Goal: Task Accomplishment & Management: Manage account settings

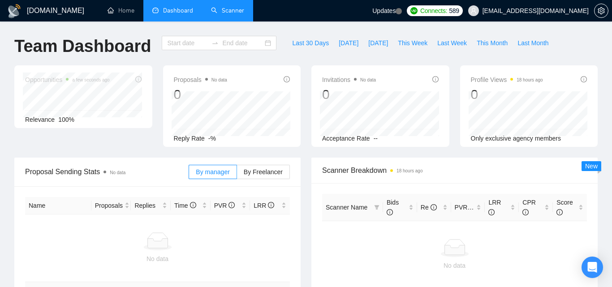
type input "[DATE]"
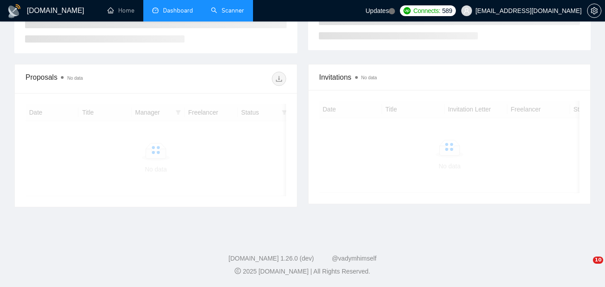
click at [231, 9] on link "Scanner" at bounding box center [227, 11] width 33 height 8
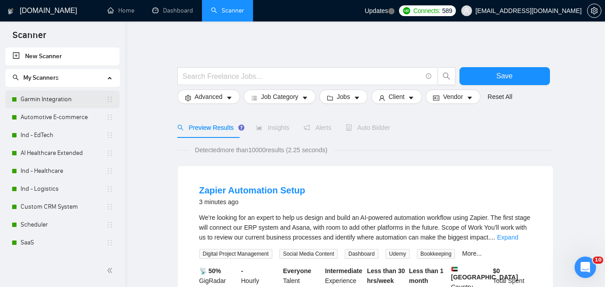
click at [73, 97] on link "Garmin Integration" at bounding box center [64, 99] width 86 height 18
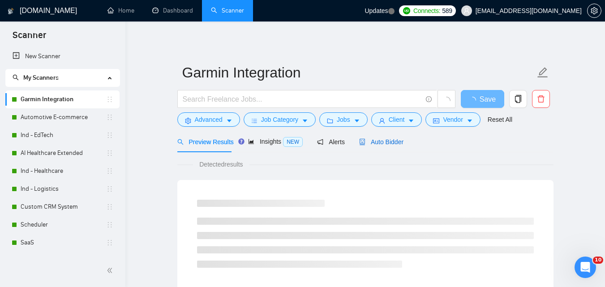
click at [386, 146] on span "Auto Bidder" at bounding box center [381, 141] width 44 height 7
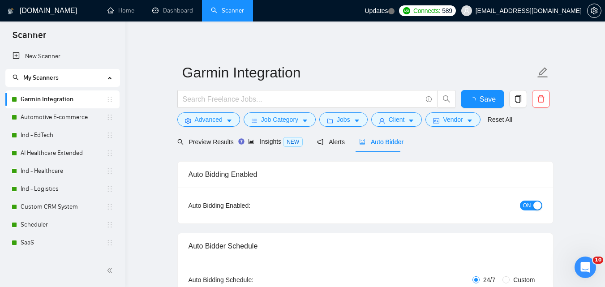
click at [519, 207] on div "ON" at bounding box center [483, 205] width 118 height 10
click at [531, 207] on button "ON" at bounding box center [531, 206] width 22 height 10
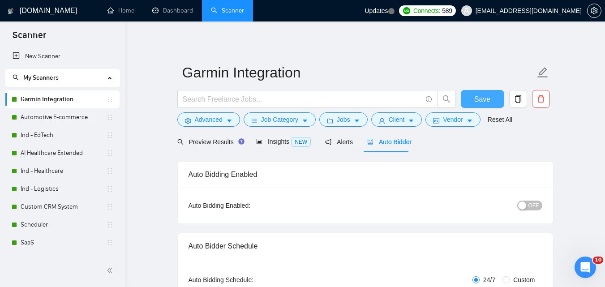
click at [483, 98] on span "Save" at bounding box center [482, 99] width 16 height 11
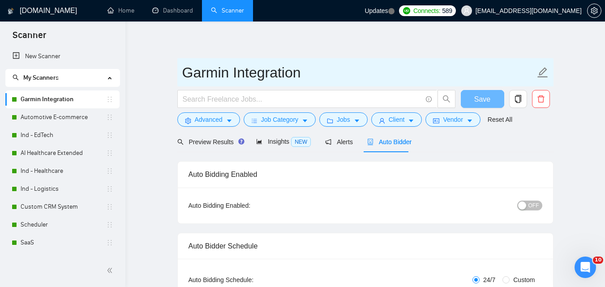
click at [40, 116] on link "Automotive E-commerce" at bounding box center [64, 117] width 86 height 18
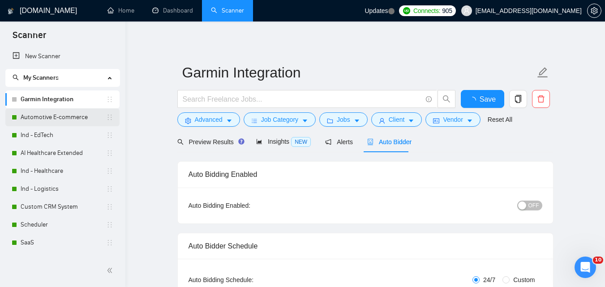
click at [71, 113] on link "Automotive E-commerce" at bounding box center [64, 117] width 86 height 18
click at [85, 113] on link "Automotive E-commerce" at bounding box center [64, 117] width 86 height 18
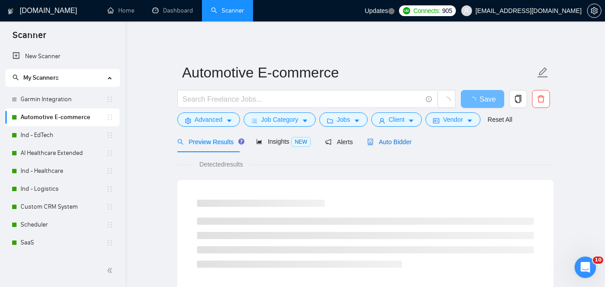
click at [392, 140] on span "Auto Bidder" at bounding box center [389, 141] width 44 height 7
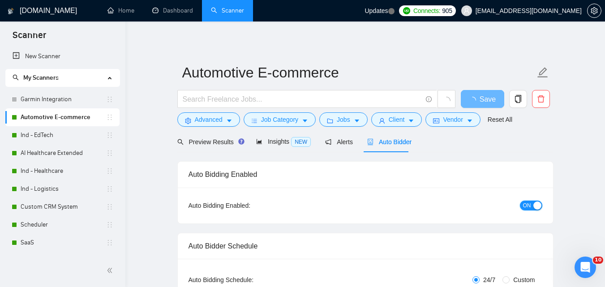
click at [528, 209] on span "ON" at bounding box center [527, 206] width 8 height 10
checkbox input "true"
click at [487, 94] on span "Save" at bounding box center [482, 99] width 16 height 11
click at [56, 135] on link "Ind - EdTech" at bounding box center [64, 135] width 86 height 18
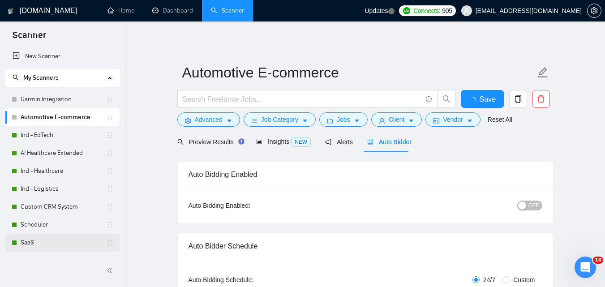
checkbox input "true"
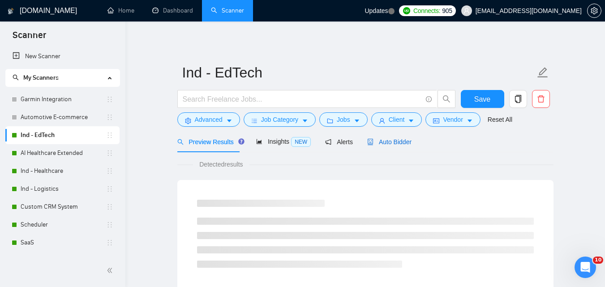
click at [397, 144] on span "Auto Bidder" at bounding box center [389, 141] width 44 height 7
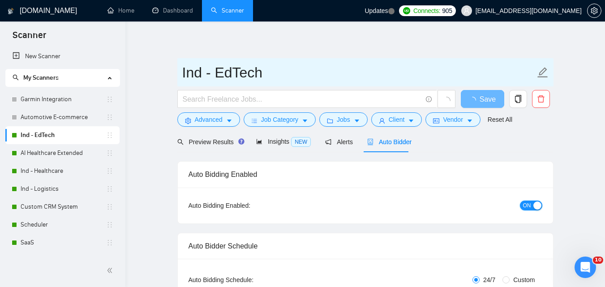
drag, startPoint x: 534, startPoint y: 201, endPoint x: 450, endPoint y: 70, distance: 155.2
click at [534, 201] on button "ON" at bounding box center [531, 206] width 22 height 10
checkbox input "true"
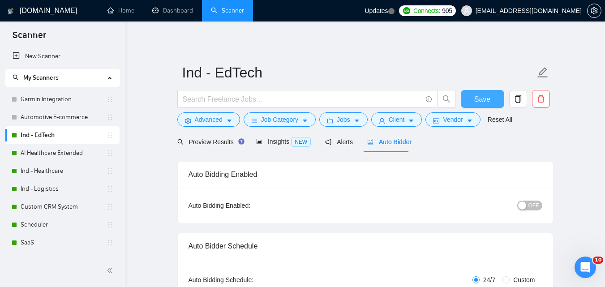
click at [483, 98] on span "Save" at bounding box center [482, 99] width 16 height 11
click at [57, 147] on link "AI Healthcare Extended" at bounding box center [64, 153] width 86 height 18
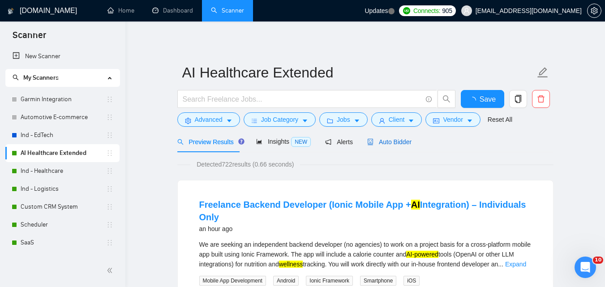
click at [381, 144] on span "Auto Bidder" at bounding box center [389, 141] width 44 height 7
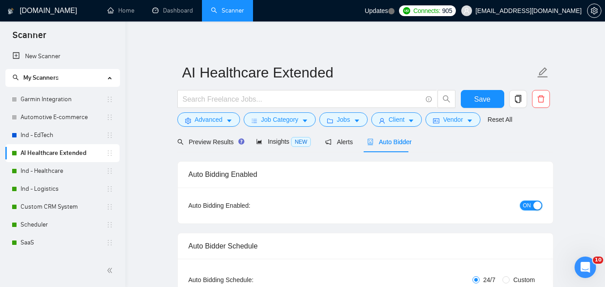
click at [536, 205] on div "button" at bounding box center [538, 206] width 8 height 8
click at [482, 100] on span "Save" at bounding box center [482, 99] width 16 height 11
click at [30, 168] on link "Ind - Healthcare" at bounding box center [64, 171] width 86 height 18
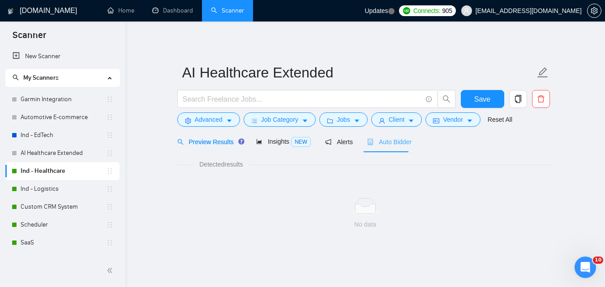
click at [377, 135] on div "Auto Bidder" at bounding box center [389, 141] width 44 height 21
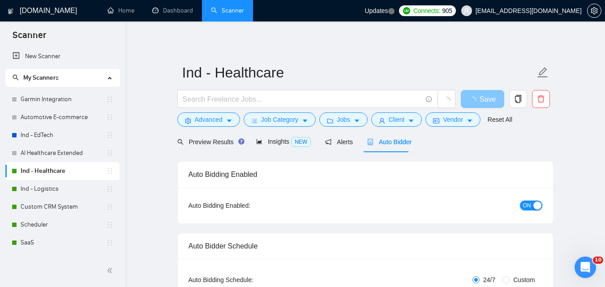
click at [537, 202] on div "button" at bounding box center [538, 206] width 8 height 8
checkbox input "true"
click at [482, 100] on span "Save" at bounding box center [488, 99] width 16 height 11
click at [48, 190] on link "Ind - Logistics" at bounding box center [64, 189] width 86 height 18
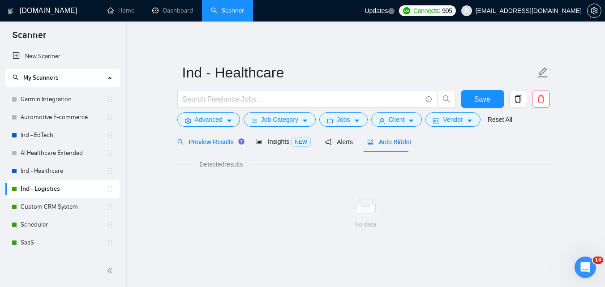
click at [392, 146] on span "Auto Bidder" at bounding box center [389, 141] width 44 height 7
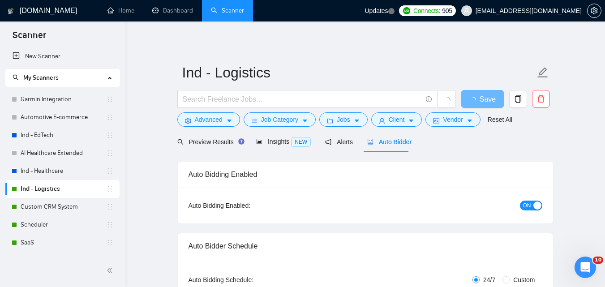
click at [534, 205] on div "button" at bounding box center [538, 206] width 8 height 8
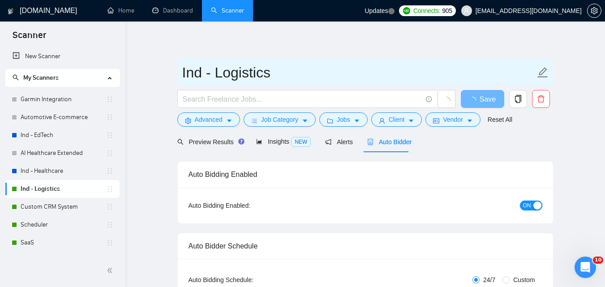
checkbox input "true"
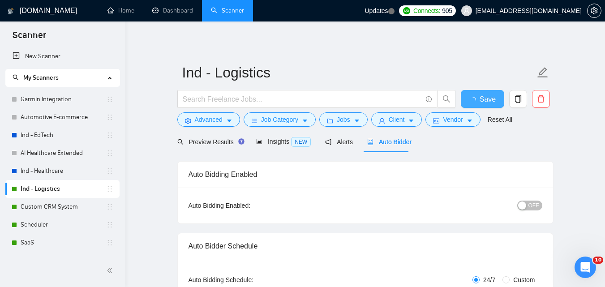
click at [479, 98] on button "Save" at bounding box center [482, 99] width 43 height 18
checkbox input "true"
click at [49, 206] on link "Custom CRM System" at bounding box center [64, 207] width 86 height 18
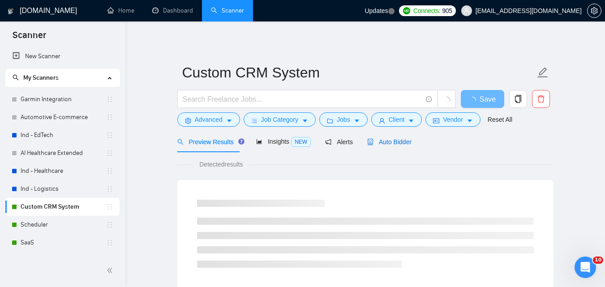
click at [378, 142] on span "Auto Bidder" at bounding box center [389, 141] width 44 height 7
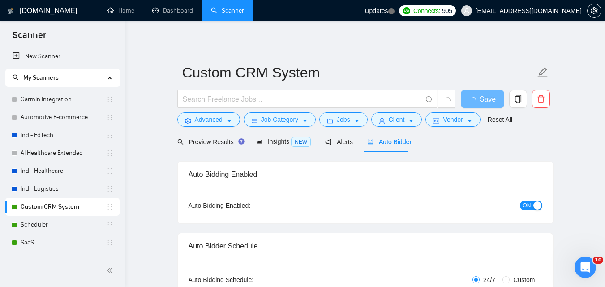
click at [527, 211] on div "ON" at bounding box center [483, 205] width 118 height 14
click at [527, 206] on span "ON" at bounding box center [527, 206] width 8 height 10
click at [470, 99] on button "Save" at bounding box center [482, 99] width 43 height 18
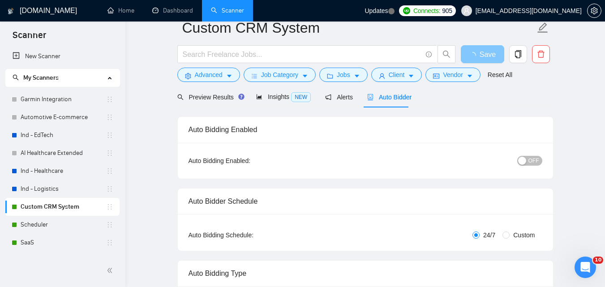
scroll to position [69, 0]
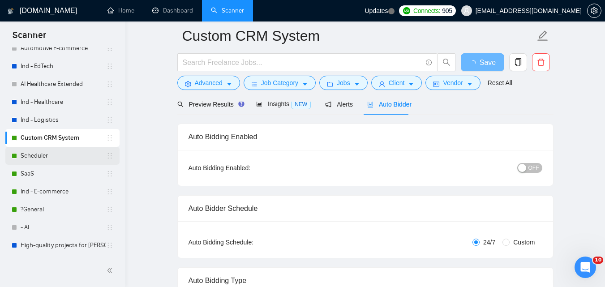
click at [50, 156] on link "Scheduler" at bounding box center [64, 156] width 86 height 18
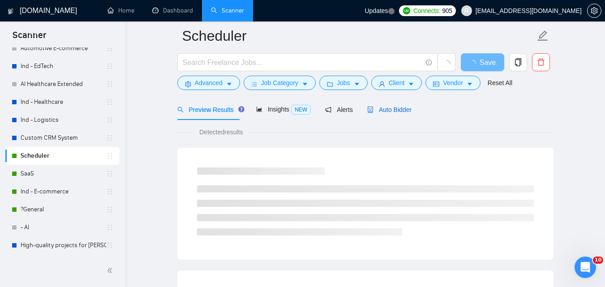
scroll to position [45, 0]
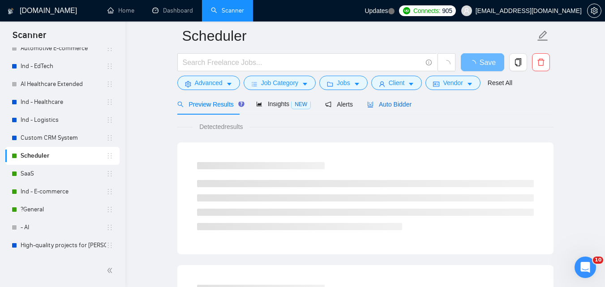
click at [392, 103] on span "Auto Bidder" at bounding box center [389, 104] width 44 height 7
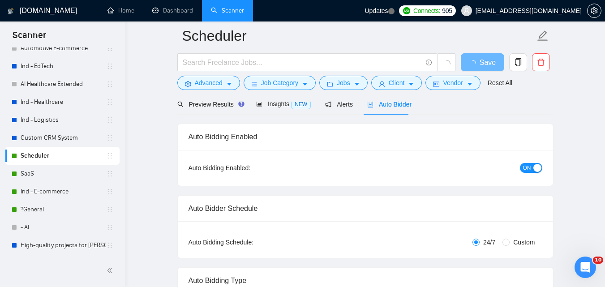
click at [527, 168] on span "ON" at bounding box center [527, 168] width 8 height 10
click at [483, 60] on span "Save" at bounding box center [482, 62] width 16 height 11
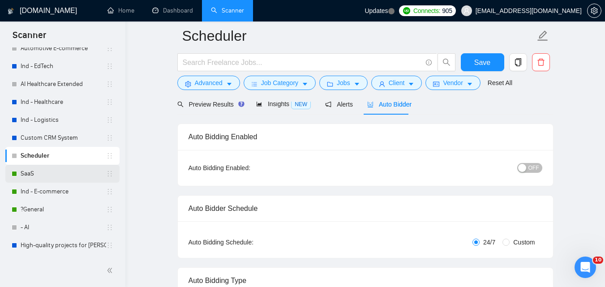
click at [48, 179] on link "SaaS" at bounding box center [64, 174] width 86 height 18
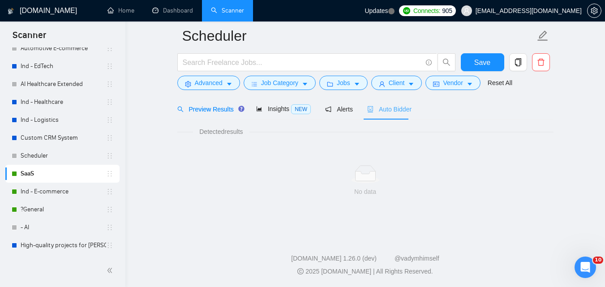
scroll to position [39, 0]
click at [388, 109] on div "Auto Bidder" at bounding box center [389, 110] width 44 height 10
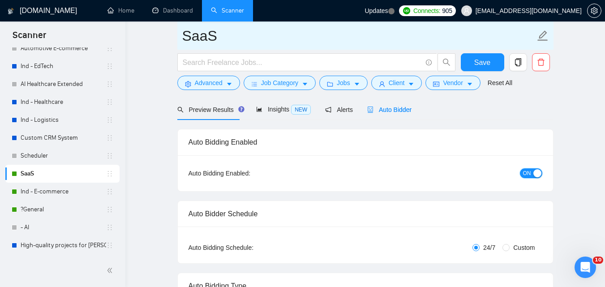
click at [539, 169] on div "button" at bounding box center [538, 173] width 8 height 8
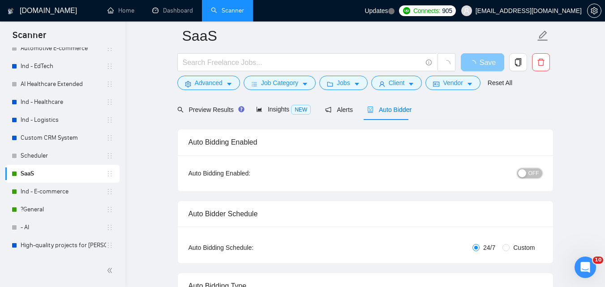
scroll to position [45, 0]
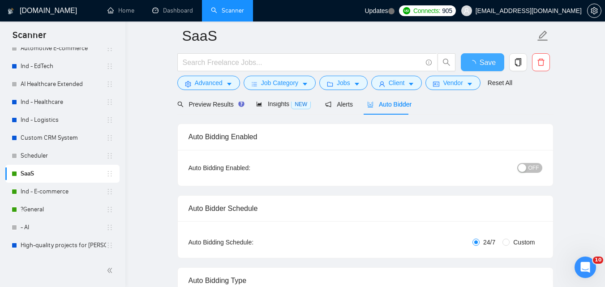
click at [486, 61] on span "Save" at bounding box center [488, 62] width 16 height 11
click at [27, 185] on link "Ind - E-commerce" at bounding box center [64, 192] width 86 height 18
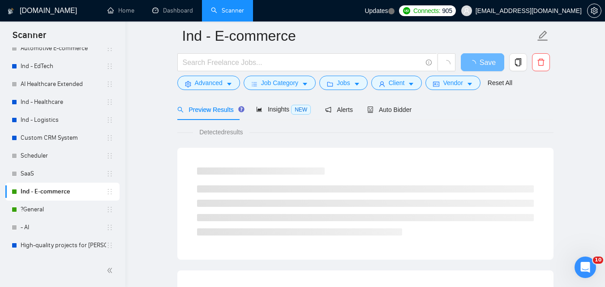
scroll to position [45, 0]
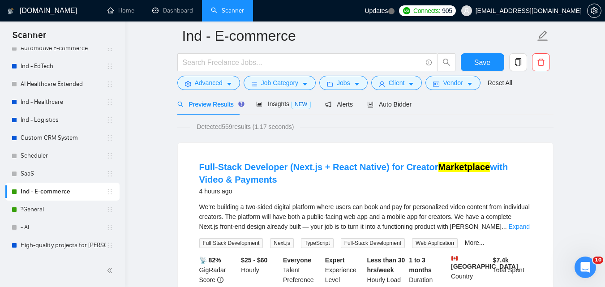
click at [403, 96] on div at bounding box center [365, 98] width 376 height 7
click at [401, 103] on span "Auto Bidder" at bounding box center [389, 104] width 44 height 7
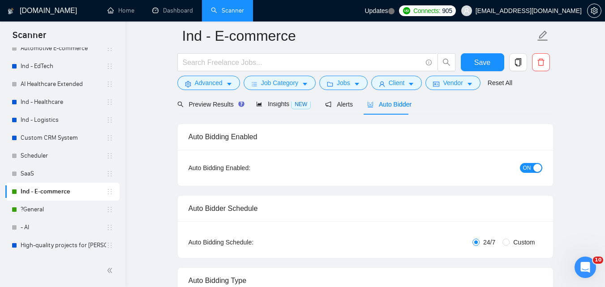
checkbox input "true"
click at [526, 164] on span "ON" at bounding box center [527, 168] width 8 height 10
click at [489, 55] on button "Save" at bounding box center [482, 62] width 43 height 18
click at [583, 266] on icon "Open Intercom Messenger" at bounding box center [585, 267] width 15 height 15
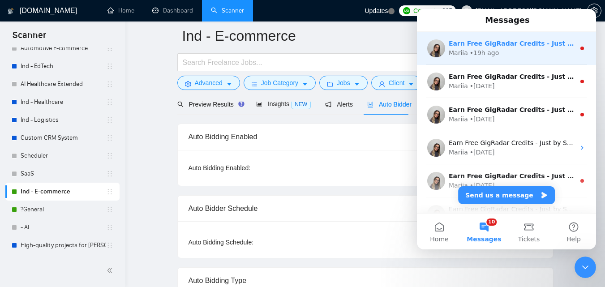
click at [510, 51] on div "Mariia • 19h ago" at bounding box center [512, 52] width 126 height 9
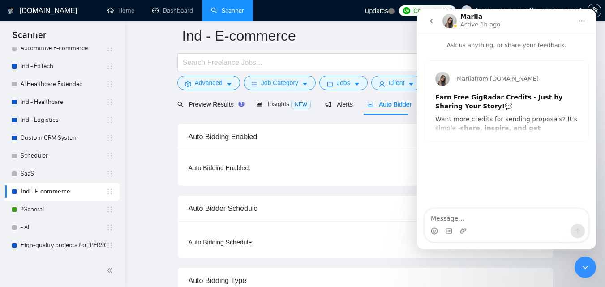
checkbox input "true"
click at [473, 120] on div "Mariia from [DOMAIN_NAME] Earn Free GigRadar Credits - Just by Sharing Your Sto…" at bounding box center [507, 101] width 164 height 81
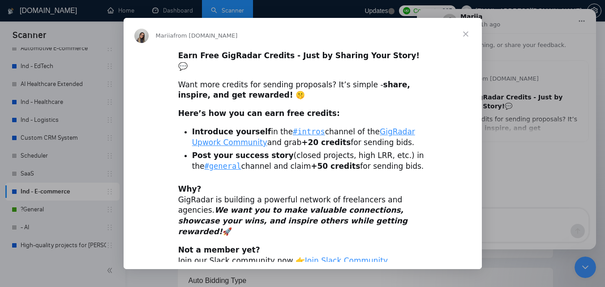
scroll to position [30, 0]
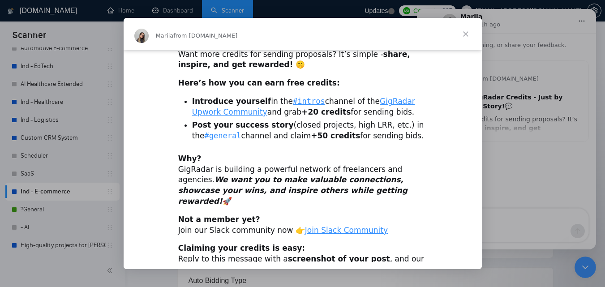
click at [469, 30] on span "Close" at bounding box center [466, 34] width 32 height 32
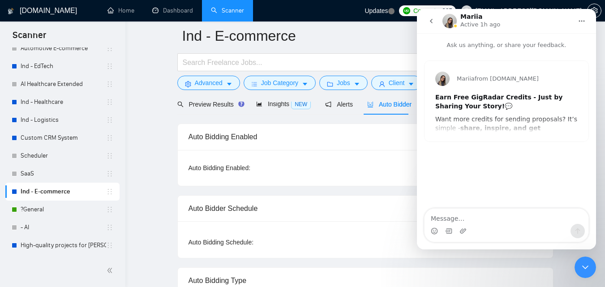
click at [425, 17] on button "go back" at bounding box center [431, 21] width 17 height 17
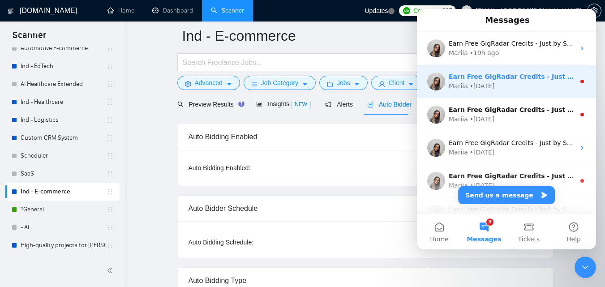
click at [480, 95] on div "Earn Free GigRadar Credits - Just by Sharing Your Story! 💬 Want more credits fo…" at bounding box center [506, 81] width 179 height 33
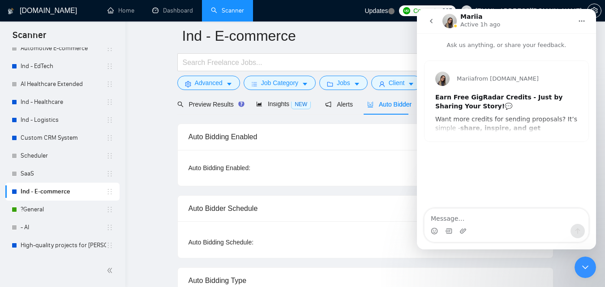
click at [430, 23] on icon "go back" at bounding box center [431, 20] width 7 height 7
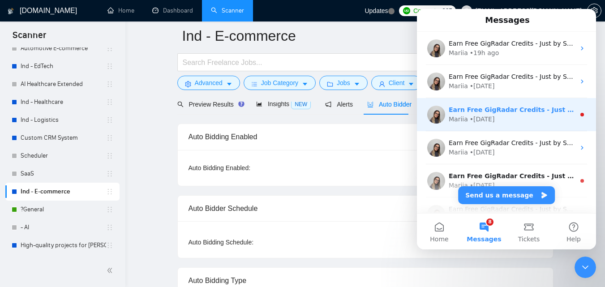
click at [504, 126] on div "Earn Free GigRadar Credits - Just by Sharing Your Story! 💬 Want more credits fo…" at bounding box center [506, 114] width 179 height 33
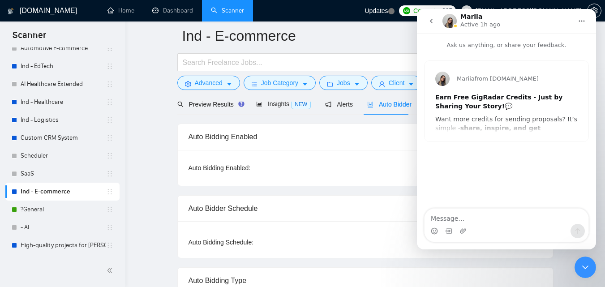
click at [431, 16] on button "go back" at bounding box center [431, 21] width 17 height 17
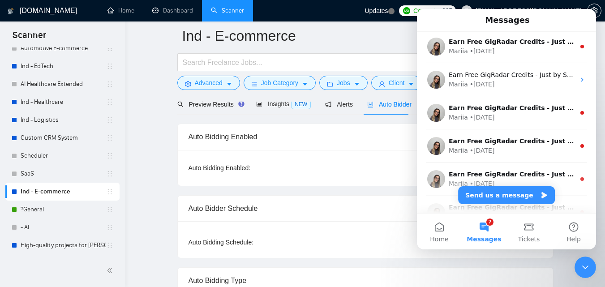
scroll to position [186, 0]
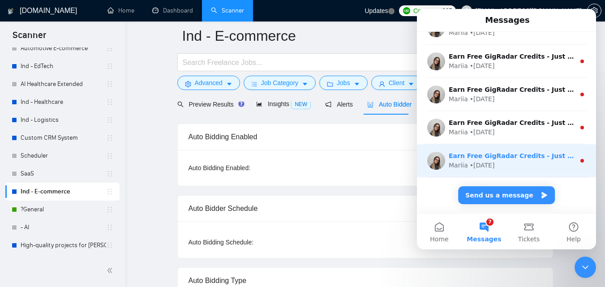
click at [506, 161] on div "Mariia • [DATE]" at bounding box center [512, 165] width 126 height 9
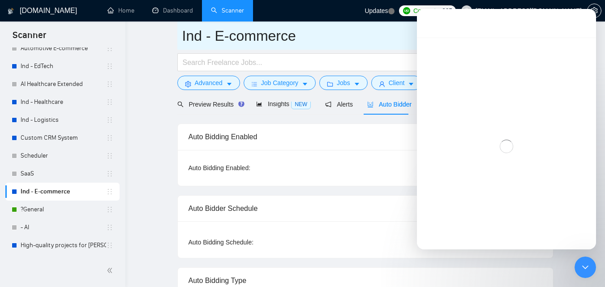
scroll to position [150, 0]
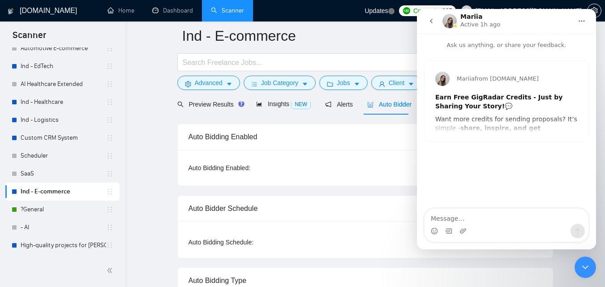
click at [434, 25] on button "go back" at bounding box center [431, 21] width 17 height 17
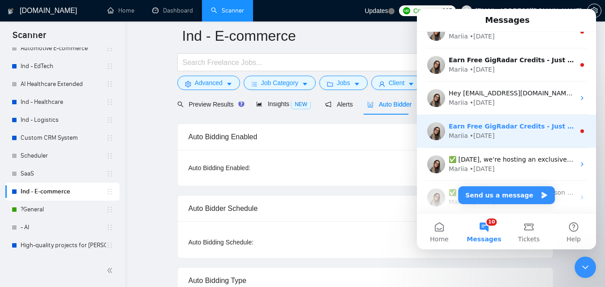
scroll to position [607, 0]
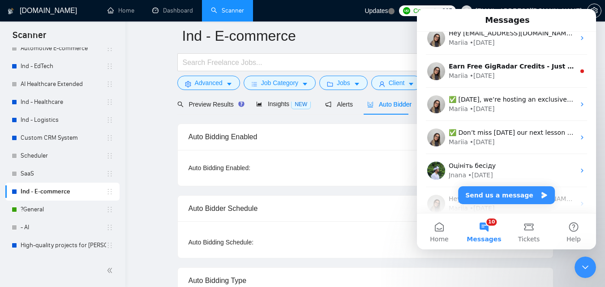
click at [590, 270] on icon "Close Intercom Messenger" at bounding box center [585, 267] width 11 height 11
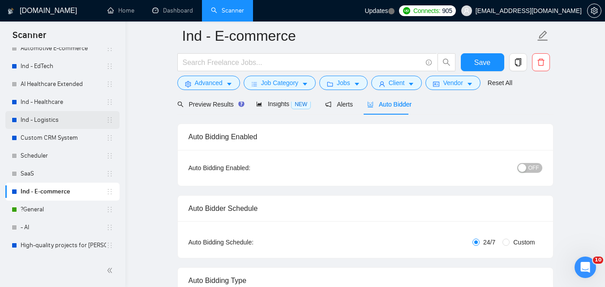
scroll to position [0, 0]
click at [43, 212] on link "?General" at bounding box center [64, 210] width 86 height 18
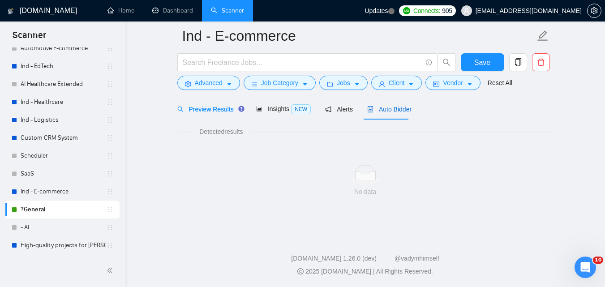
click at [384, 106] on span "Auto Bidder" at bounding box center [389, 109] width 44 height 7
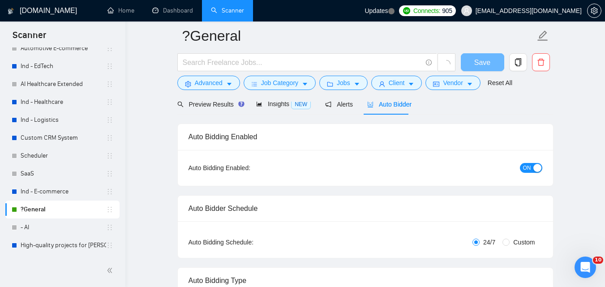
click at [532, 165] on button "ON" at bounding box center [531, 168] width 22 height 10
checkbox input "true"
click at [471, 57] on span "button" at bounding box center [474, 62] width 11 height 11
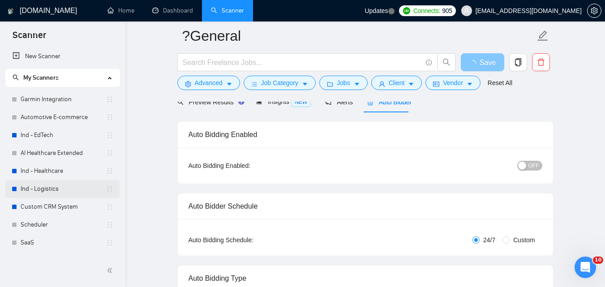
scroll to position [69, 0]
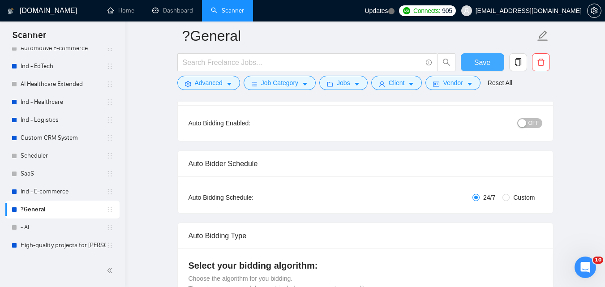
checkbox input "true"
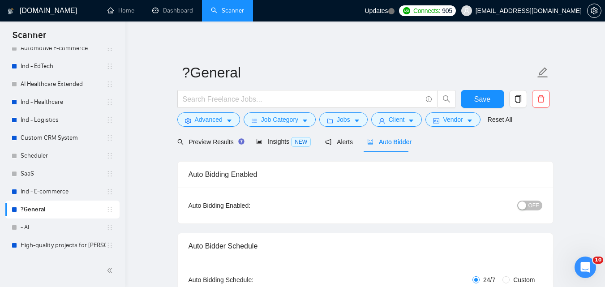
scroll to position [0, 0]
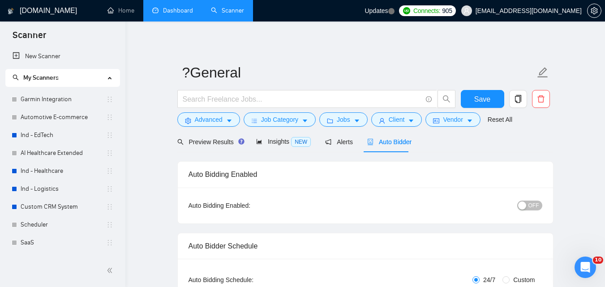
click at [173, 7] on link "Dashboard" at bounding box center [172, 11] width 41 height 8
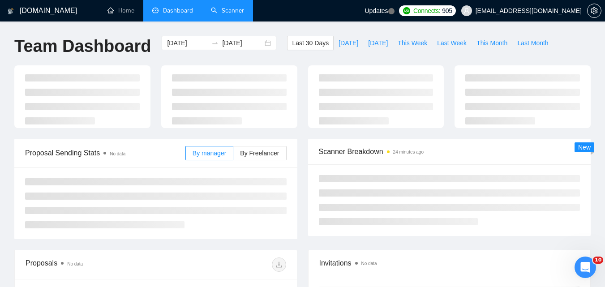
type input "[DATE]"
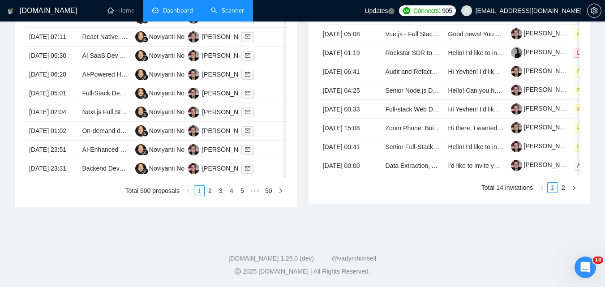
scroll to position [525, 0]
drag, startPoint x: 211, startPoint y: 186, endPoint x: 543, endPoint y: 221, distance: 333.3
click at [211, 186] on link "2" at bounding box center [210, 191] width 10 height 10
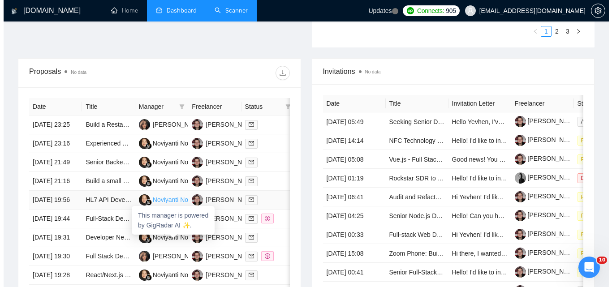
scroll to position [301, 0]
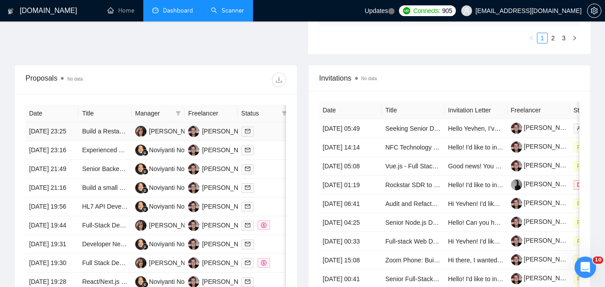
click at [64, 136] on td "[DATE] 23:25" at bounding box center [52, 131] width 53 height 19
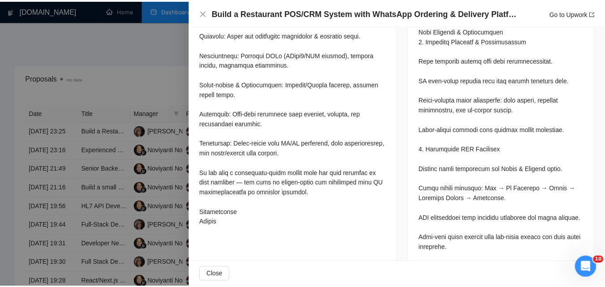
scroll to position [582, 0]
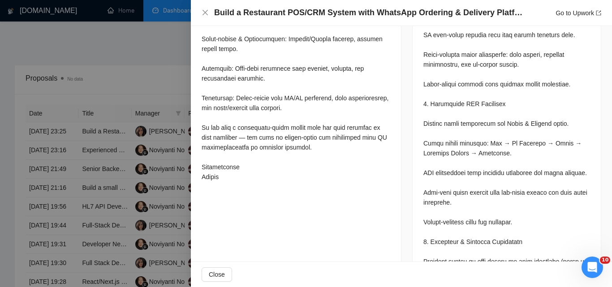
click at [201, 17] on div "Build a Restaurant POS/CRM System with WhatsApp Ordering & Delivery Platform In…" at bounding box center [401, 13] width 421 height 26
click at [202, 17] on div "Build a Restaurant POS/CRM System with WhatsApp Ordering & Delivery Platform In…" at bounding box center [402, 12] width 400 height 11
click at [208, 9] on div "Build a Restaurant POS/CRM System with WhatsApp Ordering & Delivery Platform In…" at bounding box center [402, 12] width 400 height 11
click at [208, 10] on icon "close" at bounding box center [205, 12] width 7 height 7
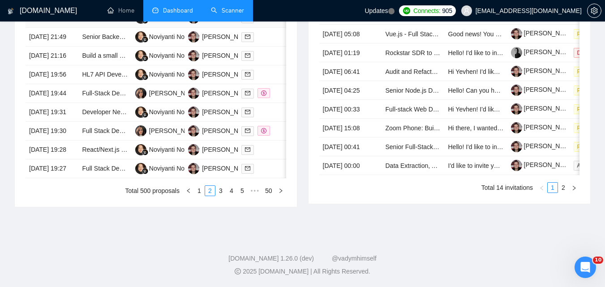
scroll to position [480, 0]
click at [217, 196] on link "3" at bounding box center [221, 191] width 10 height 10
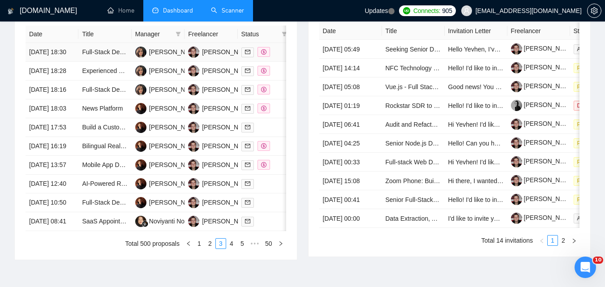
scroll to position [525, 0]
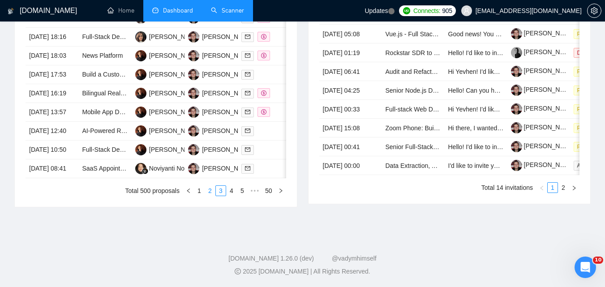
click at [209, 189] on link "2" at bounding box center [210, 191] width 10 height 10
click at [196, 187] on link "1" at bounding box center [199, 191] width 10 height 10
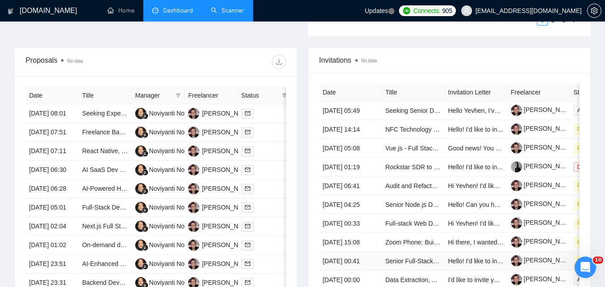
scroll to position [301, 0]
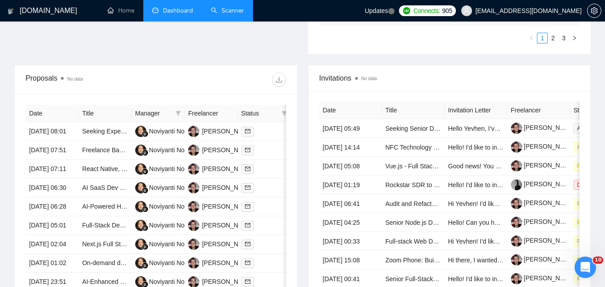
click at [232, 7] on link "Scanner" at bounding box center [227, 11] width 33 height 8
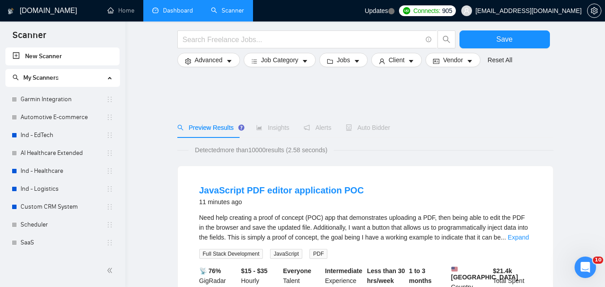
scroll to position [69, 0]
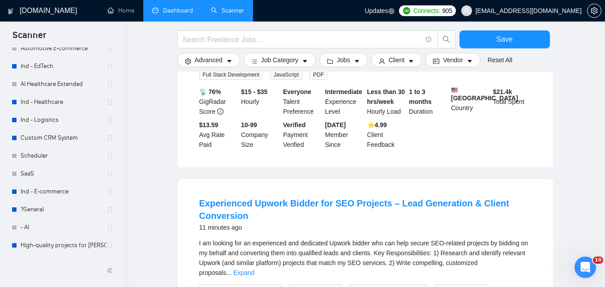
click at [188, 14] on link "Dashboard" at bounding box center [172, 11] width 41 height 8
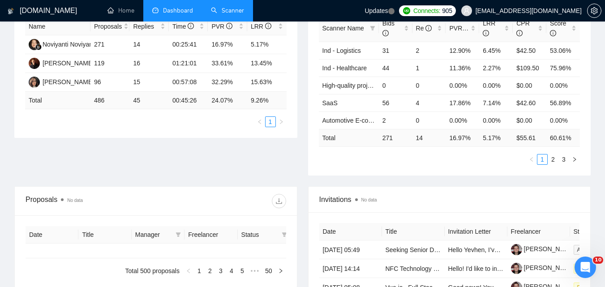
type input "[DATE]"
